Goal: Task Accomplishment & Management: Manage account settings

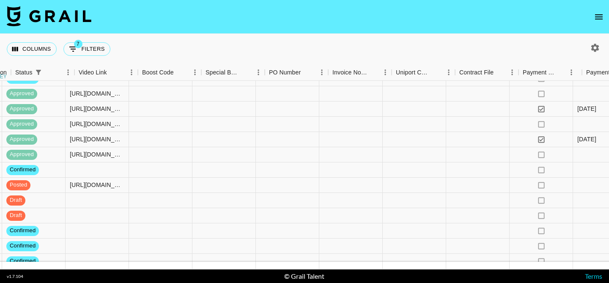
scroll to position [159, 1186]
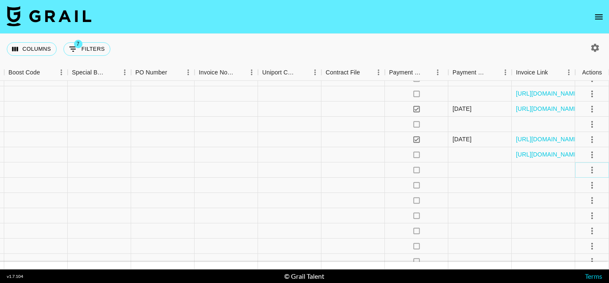
click at [589, 168] on icon "select merge strategy" at bounding box center [592, 170] width 10 height 10
click at [569, 219] on li "Draft Created" at bounding box center [581, 218] width 55 height 15
click at [539, 170] on div at bounding box center [542, 169] width 63 height 15
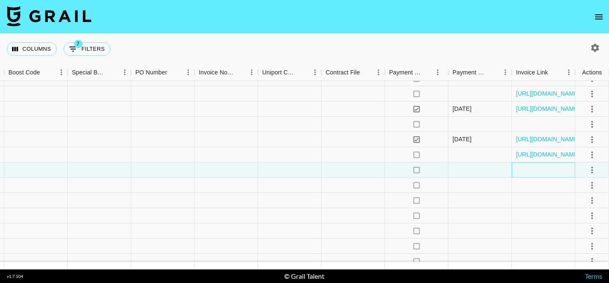
click at [538, 170] on div at bounding box center [542, 169] width 63 height 15
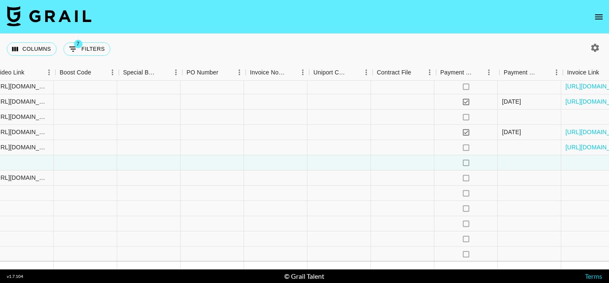
scroll to position [166, 1186]
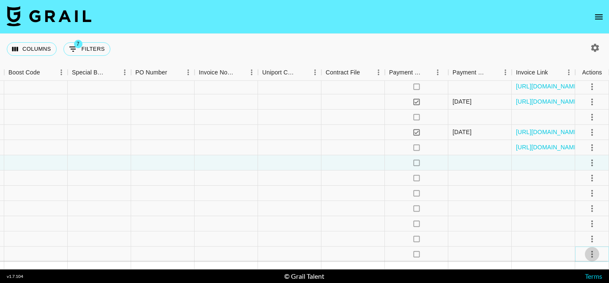
click at [592, 249] on icon "select merge strategy" at bounding box center [592, 254] width 10 height 10
click at [588, 205] on li "Draft Created" at bounding box center [581, 205] width 55 height 15
click at [479, 255] on div at bounding box center [479, 253] width 63 height 15
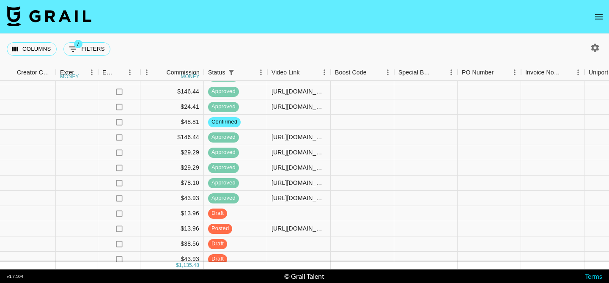
scroll to position [166, 859]
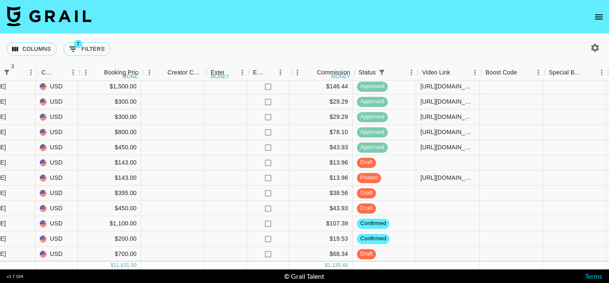
scroll to position [166, 707]
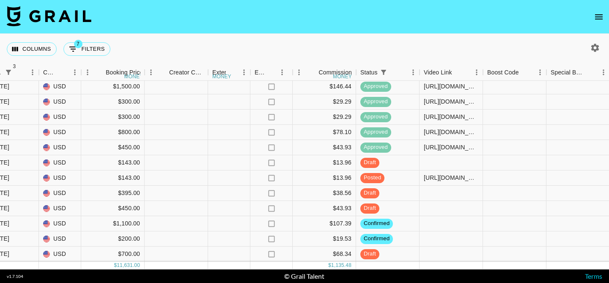
click at [595, 12] on icon "open drawer" at bounding box center [598, 17] width 10 height 10
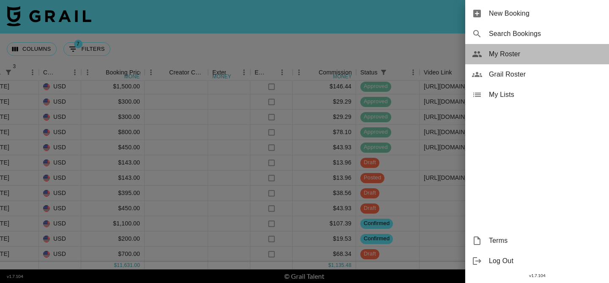
click at [506, 56] on span "My Roster" at bounding box center [545, 54] width 113 height 10
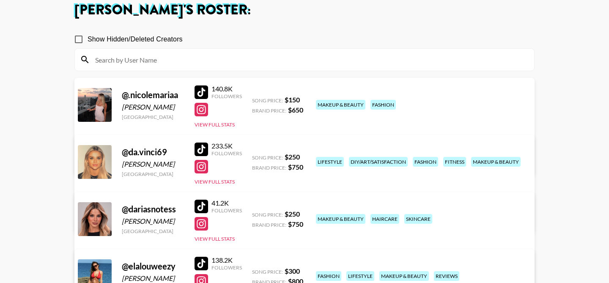
scroll to position [54, 0]
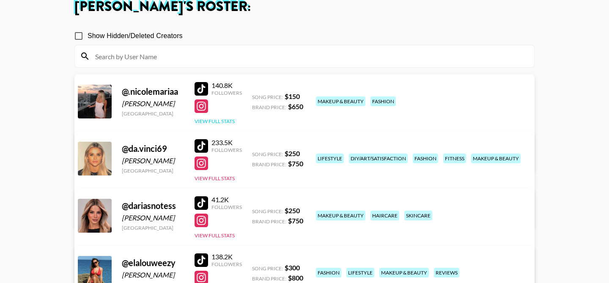
click at [214, 119] on button "View Full Stats" at bounding box center [214, 121] width 40 height 6
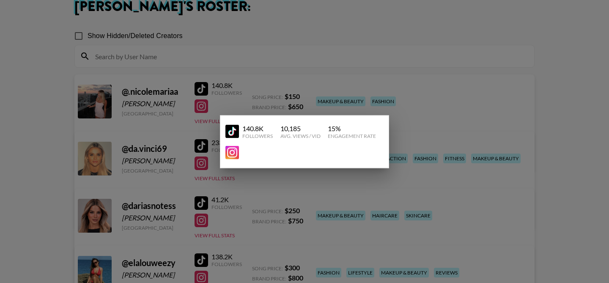
click at [238, 88] on div at bounding box center [304, 141] width 609 height 283
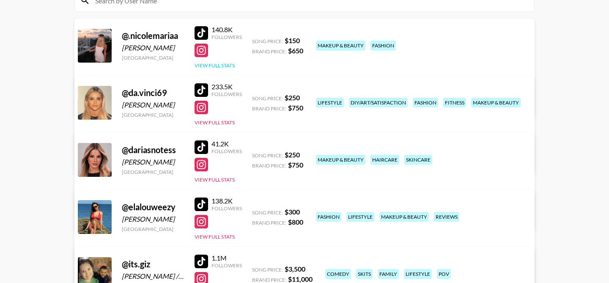
scroll to position [111, 0]
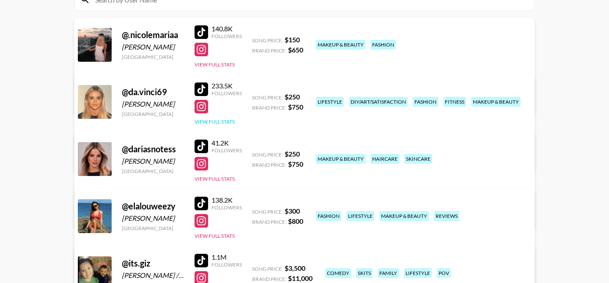
click at [223, 120] on button "View Full Stats" at bounding box center [214, 121] width 40 height 6
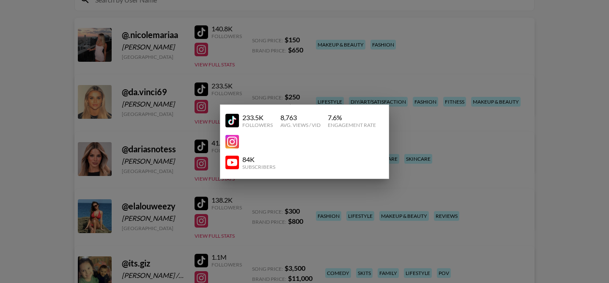
click at [225, 93] on div at bounding box center [304, 141] width 609 height 283
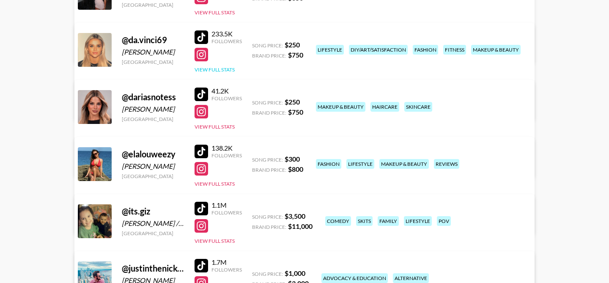
scroll to position [164, 0]
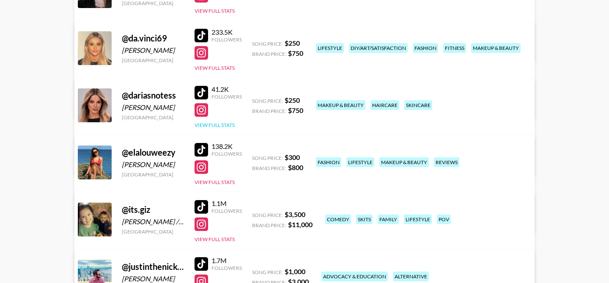
click at [218, 124] on button "View Full Stats" at bounding box center [214, 125] width 40 height 6
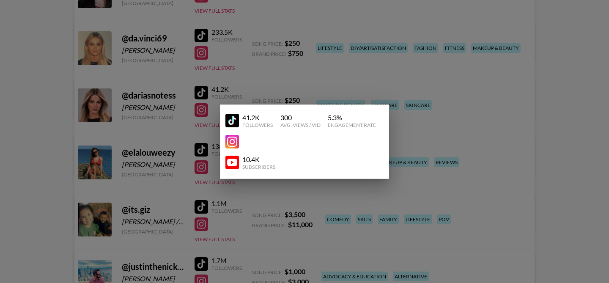
click at [216, 87] on div at bounding box center [304, 141] width 609 height 283
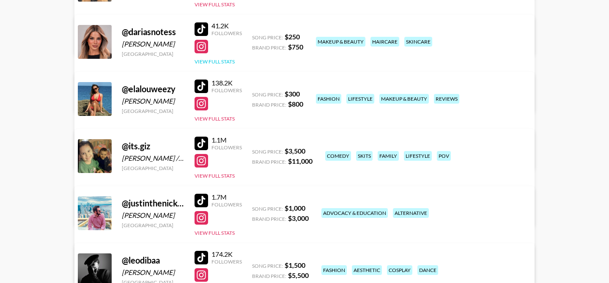
scroll to position [247, 0]
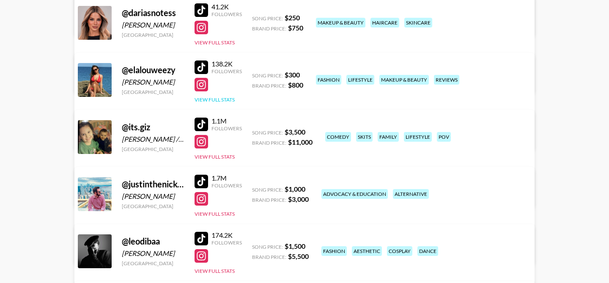
click at [215, 98] on button "View Full Stats" at bounding box center [214, 99] width 40 height 6
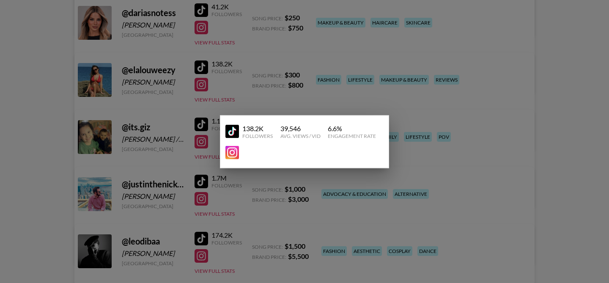
click at [221, 76] on div at bounding box center [304, 141] width 609 height 283
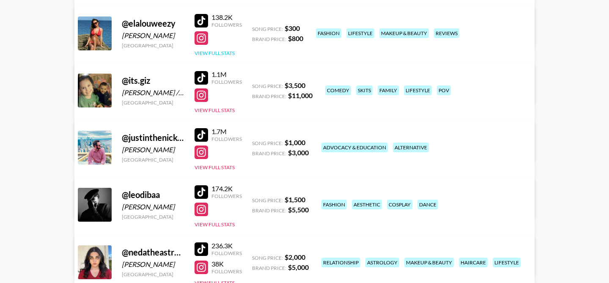
scroll to position [294, 0]
click at [221, 109] on button "View Full Stats" at bounding box center [214, 110] width 40 height 6
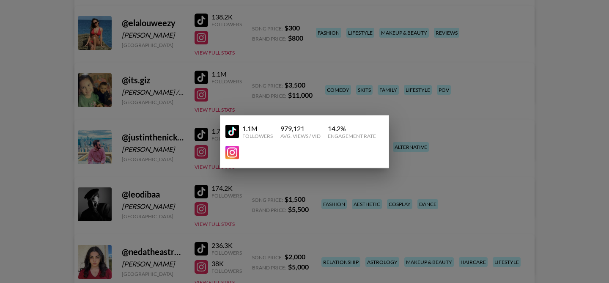
click at [221, 89] on div at bounding box center [304, 141] width 609 height 283
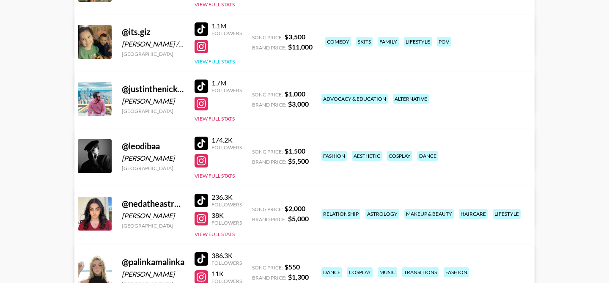
scroll to position [344, 0]
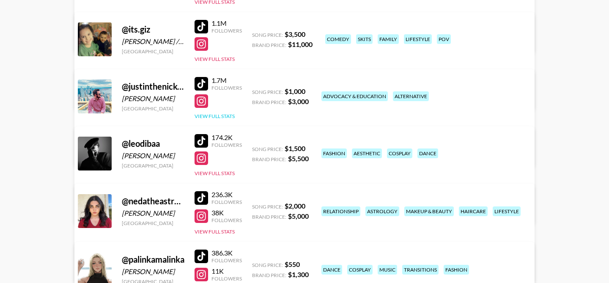
click at [214, 116] on button "View Full Stats" at bounding box center [214, 116] width 40 height 6
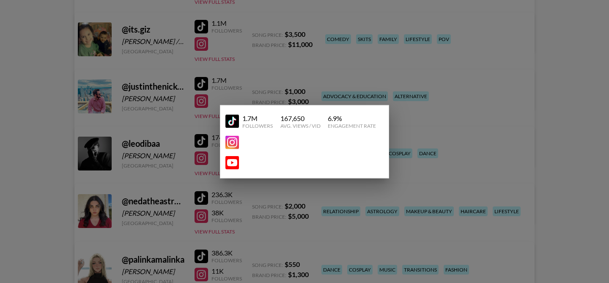
click at [215, 95] on div at bounding box center [304, 141] width 609 height 283
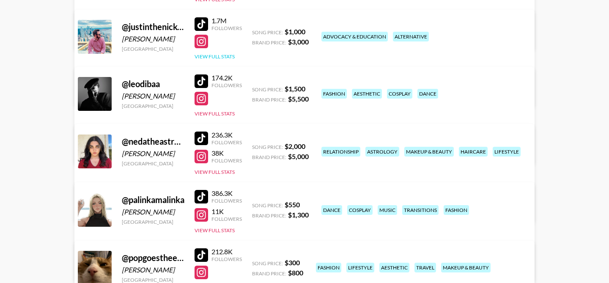
scroll to position [405, 0]
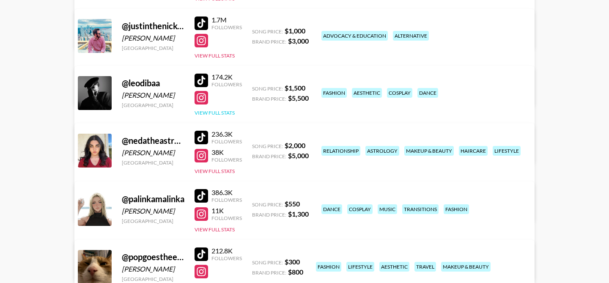
click at [211, 114] on button "View Full Stats" at bounding box center [214, 112] width 40 height 6
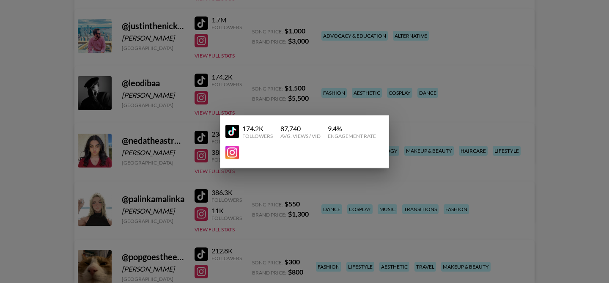
click at [224, 88] on div at bounding box center [304, 141] width 609 height 283
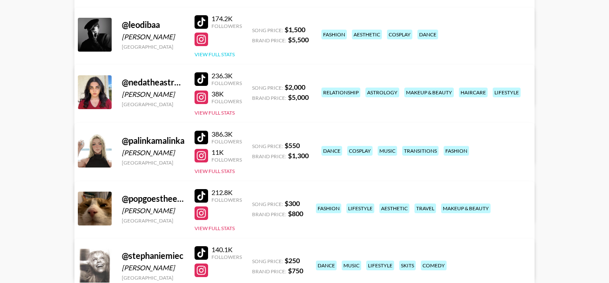
scroll to position [464, 0]
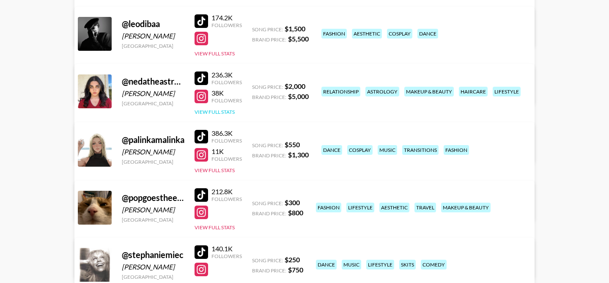
click at [217, 112] on button "View Full Stats" at bounding box center [214, 112] width 40 height 6
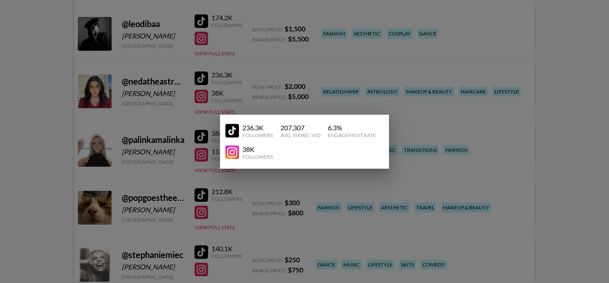
click at [218, 85] on div at bounding box center [304, 141] width 609 height 283
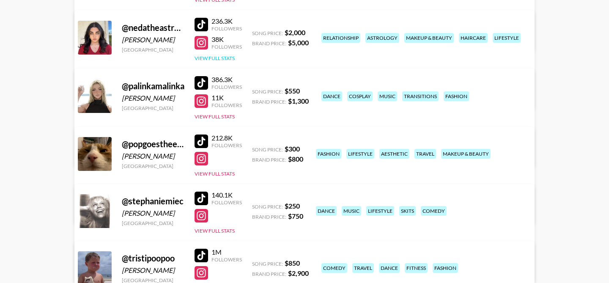
scroll to position [520, 0]
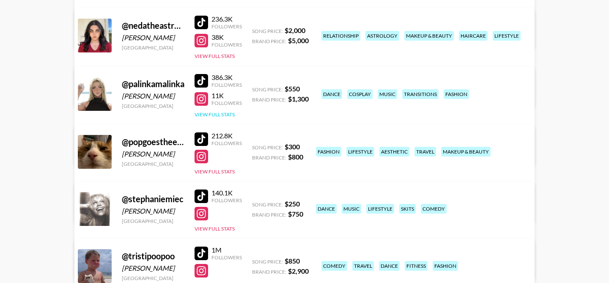
click at [218, 114] on button "View Full Stats" at bounding box center [214, 114] width 40 height 6
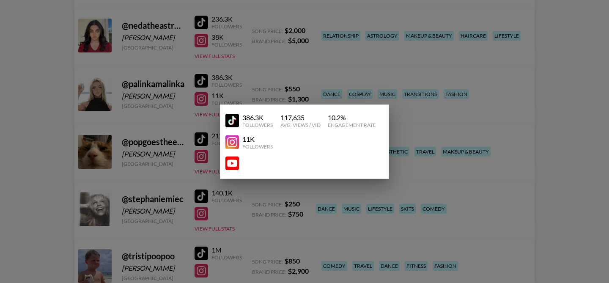
click at [223, 85] on div at bounding box center [304, 141] width 609 height 283
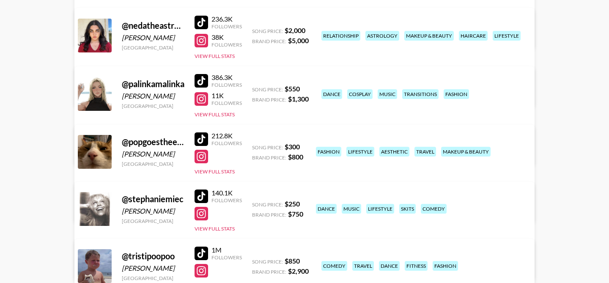
click at [307, 88] on link "View/Edit Details" at bounding box center [199, 92] width 218 height 8
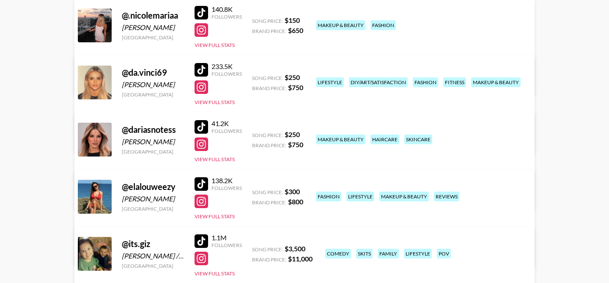
scroll to position [139, 0]
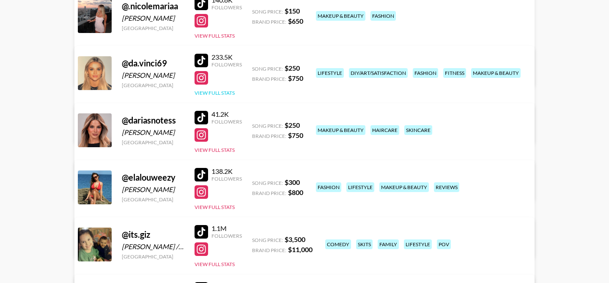
click at [222, 92] on button "View Full Stats" at bounding box center [214, 93] width 40 height 6
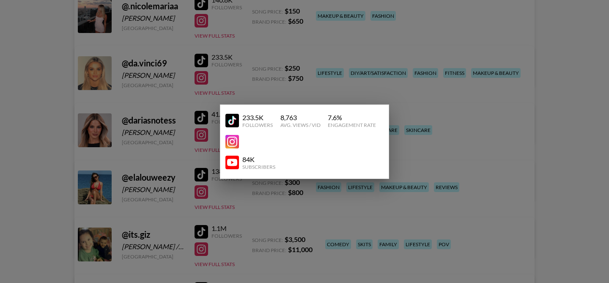
click at [218, 67] on div at bounding box center [304, 141] width 609 height 283
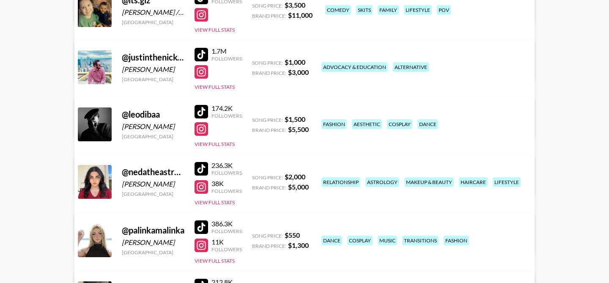
scroll to position [377, 0]
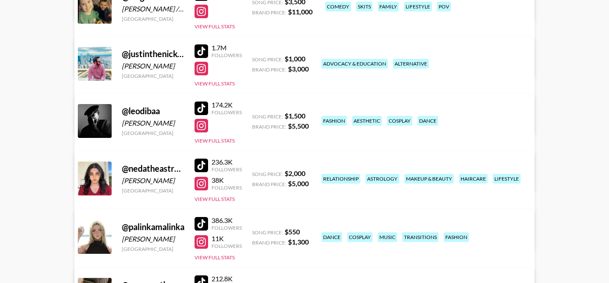
click at [206, 143] on div "174.2K Followers View Full Stats" at bounding box center [217, 120] width 47 height 47
click at [210, 140] on button "View Full Stats" at bounding box center [214, 140] width 40 height 6
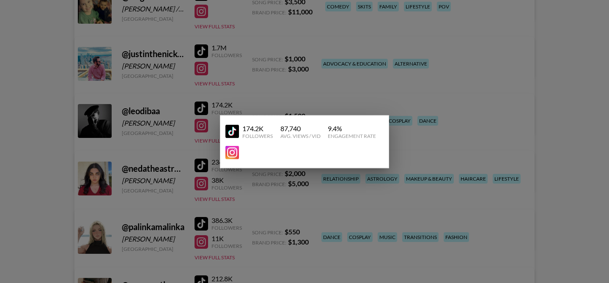
click at [230, 105] on div at bounding box center [304, 141] width 609 height 283
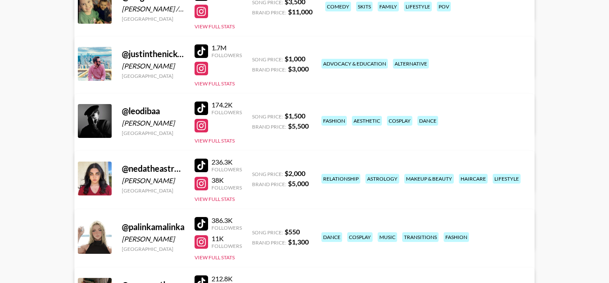
click at [307, 172] on link "View/Edit Details" at bounding box center [199, 176] width 218 height 8
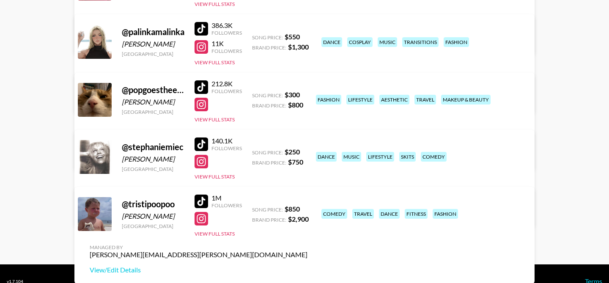
scroll to position [587, 0]
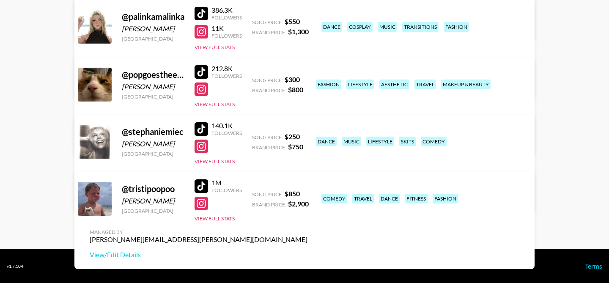
click at [219, 158] on div "140.1K Followers View Full Stats" at bounding box center [217, 141] width 47 height 47
click at [220, 161] on button "View Full Stats" at bounding box center [214, 161] width 40 height 6
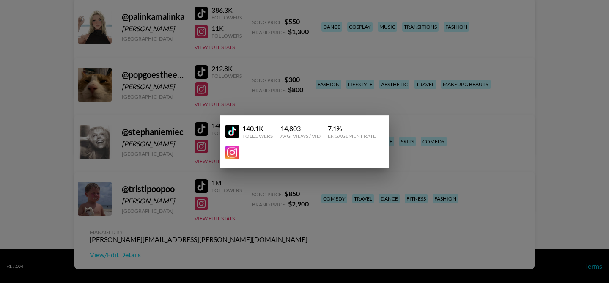
click at [205, 143] on div at bounding box center [304, 141] width 609 height 283
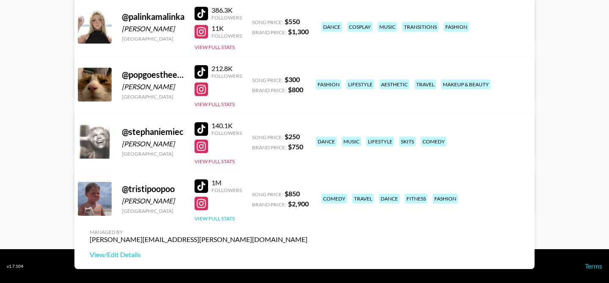
click at [221, 216] on button "View Full Stats" at bounding box center [214, 218] width 40 height 6
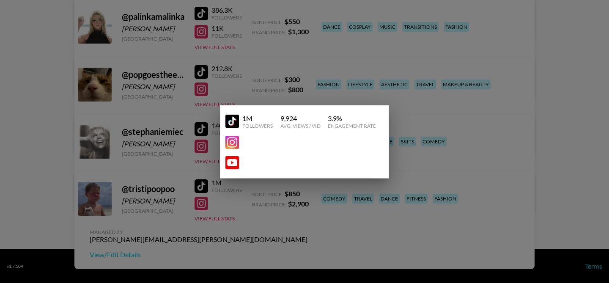
click at [179, 193] on div at bounding box center [304, 141] width 609 height 283
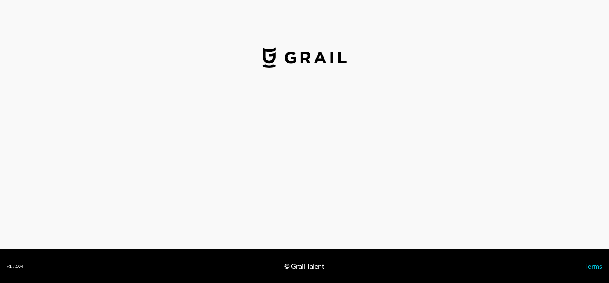
select select "USD"
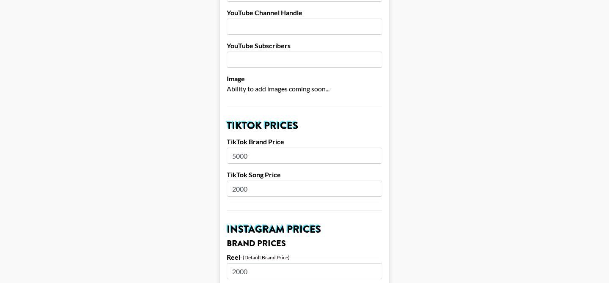
scroll to position [208, 0]
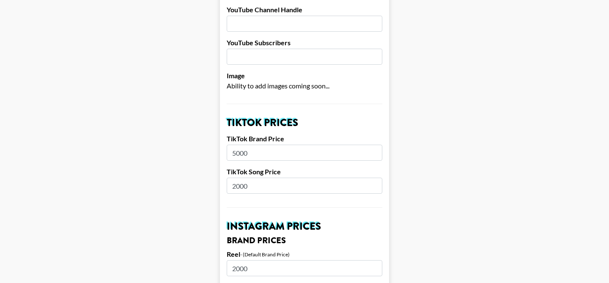
drag, startPoint x: 262, startPoint y: 169, endPoint x: 278, endPoint y: 178, distance: 18.0
click at [278, 178] on input "2000" at bounding box center [305, 186] width 156 height 16
type input "1100"
click at [235, 145] on input "5000" at bounding box center [305, 153] width 156 height 16
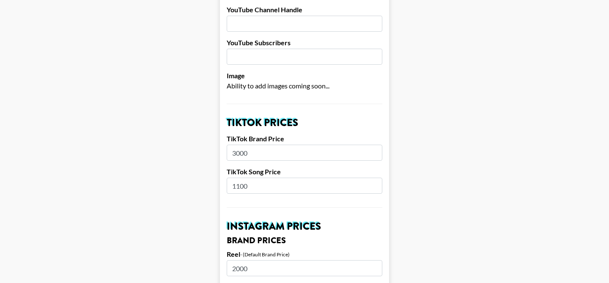
type input "3000"
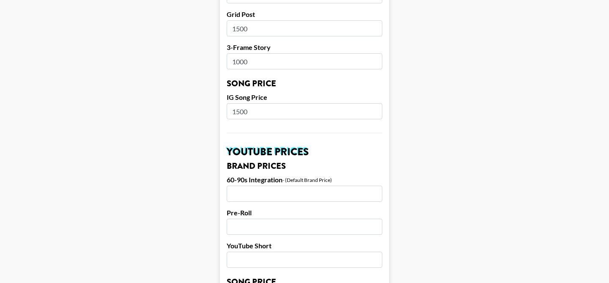
scroll to position [864, 0]
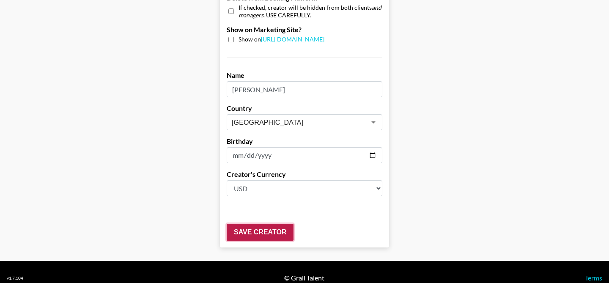
click at [247, 224] on input "Save Creator" at bounding box center [260, 232] width 67 height 17
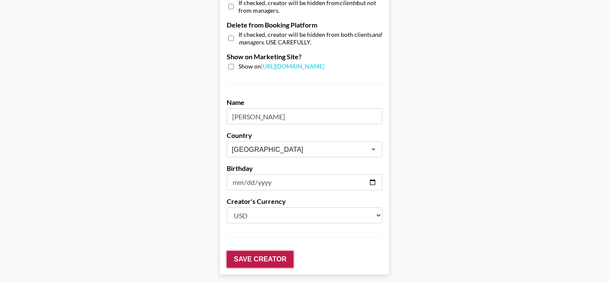
scroll to position [891, 0]
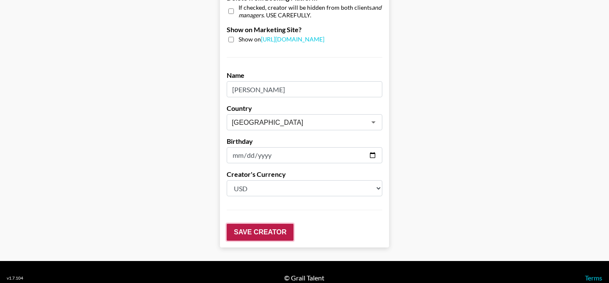
click at [247, 224] on input "Save Creator" at bounding box center [260, 232] width 67 height 17
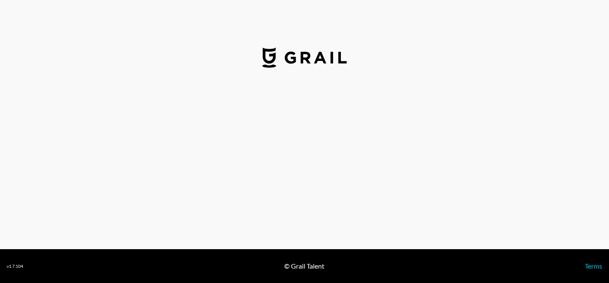
select select "USD"
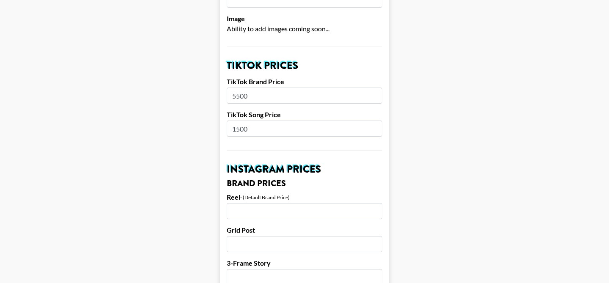
scroll to position [265, 0]
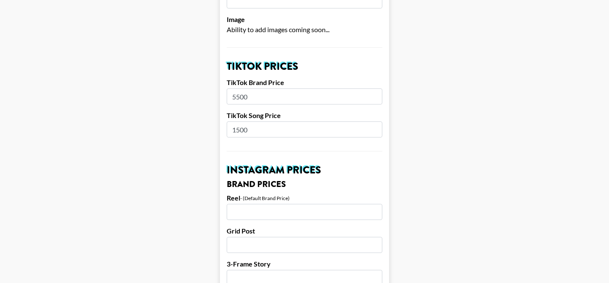
drag, startPoint x: 253, startPoint y: 85, endPoint x: 224, endPoint y: 85, distance: 29.6
drag, startPoint x: 252, startPoint y: 83, endPoint x: 222, endPoint y: 83, distance: 30.0
type input "5300"
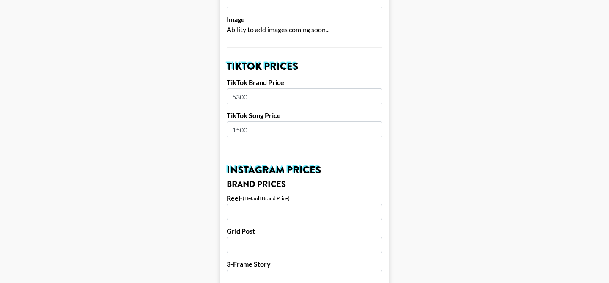
drag, startPoint x: 252, startPoint y: 117, endPoint x: 237, endPoint y: 117, distance: 14.8
click at [237, 121] on input "1500" at bounding box center [305, 129] width 156 height 16
type input "1100"
click at [239, 88] on input "5300" at bounding box center [305, 96] width 156 height 16
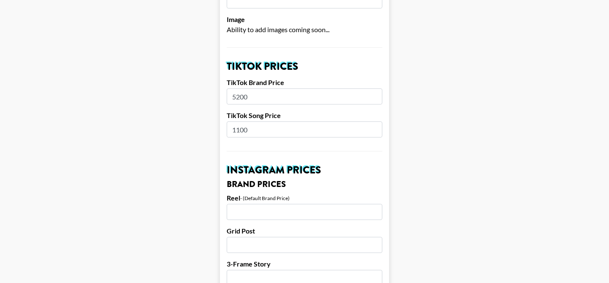
type input "5200"
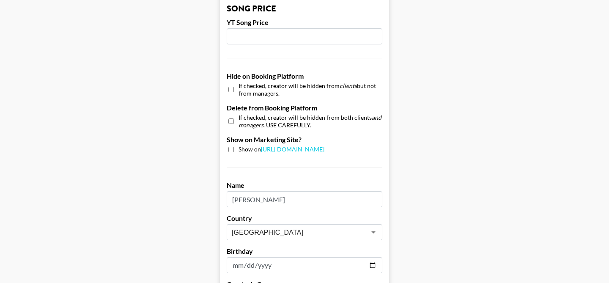
scroll to position [864, 0]
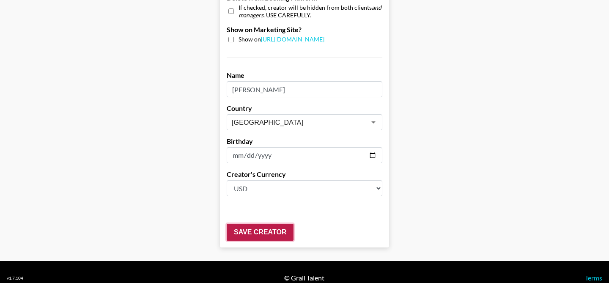
click at [246, 224] on input "Save Creator" at bounding box center [260, 232] width 67 height 17
click at [239, 224] on input "Save Creator" at bounding box center [260, 232] width 67 height 17
